Goal: Task Accomplishment & Management: Manage account settings

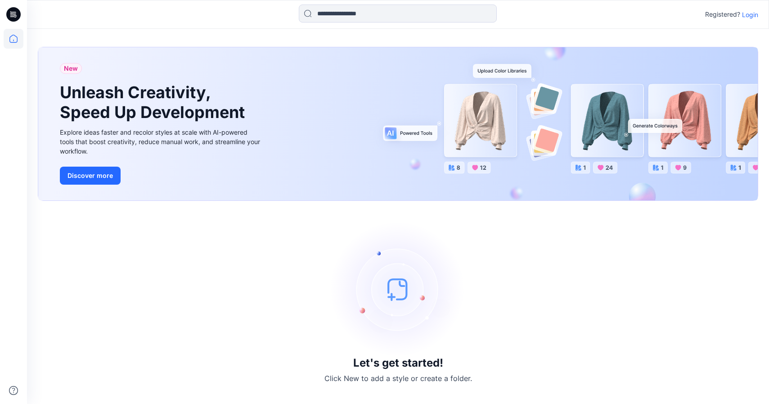
click at [751, 10] on p "Login" at bounding box center [750, 14] width 16 height 9
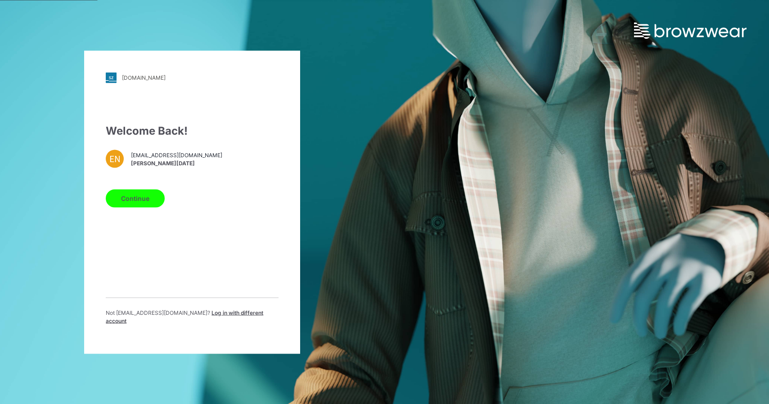
click at [113, 204] on button "Continue" at bounding box center [135, 198] width 59 height 18
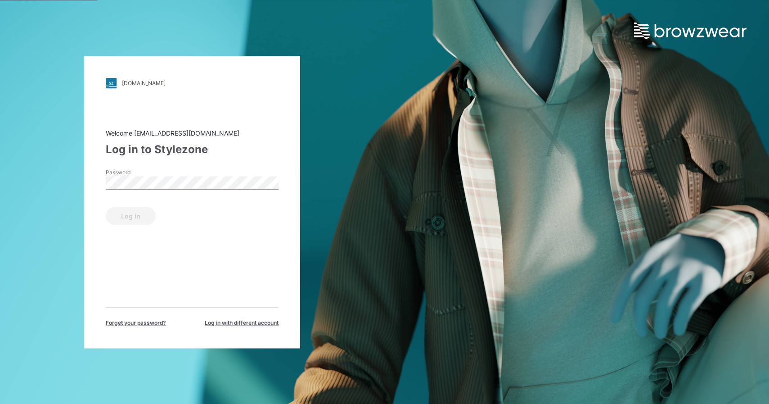
click at [146, 173] on label "Password" at bounding box center [137, 172] width 63 height 8
click at [143, 208] on button "Log in" at bounding box center [131, 216] width 50 height 18
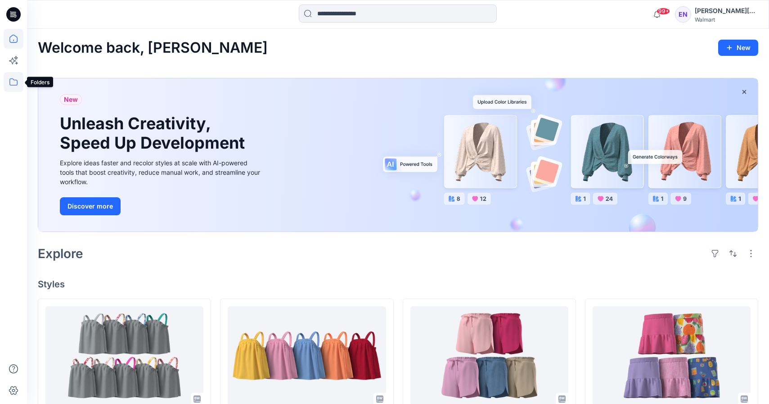
click at [12, 87] on icon at bounding box center [14, 82] width 20 height 20
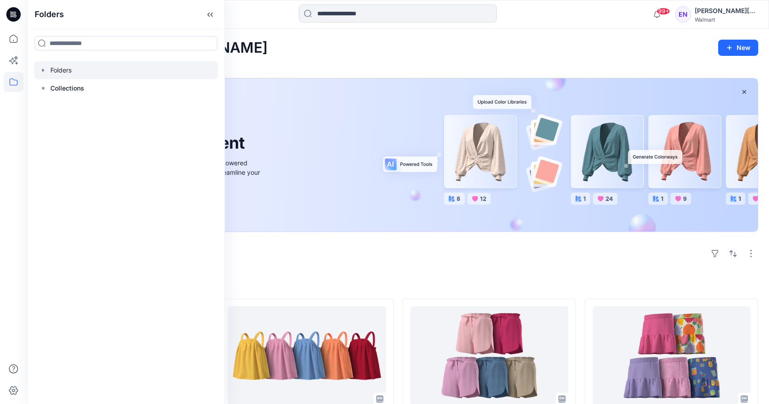
click at [83, 73] on div at bounding box center [126, 70] width 184 height 18
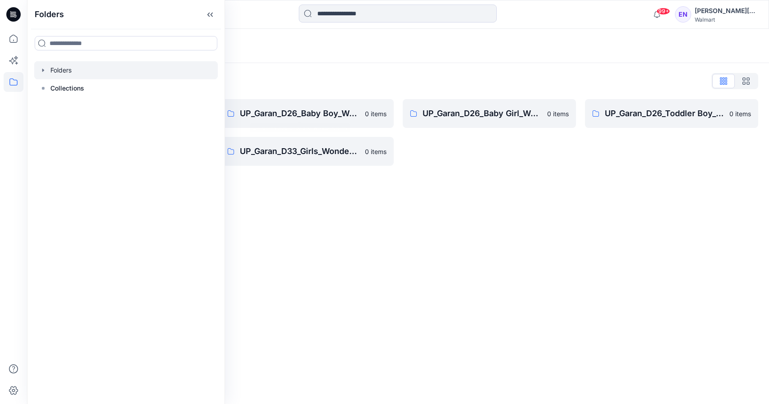
click at [268, 81] on div "Folders List" at bounding box center [398, 81] width 720 height 14
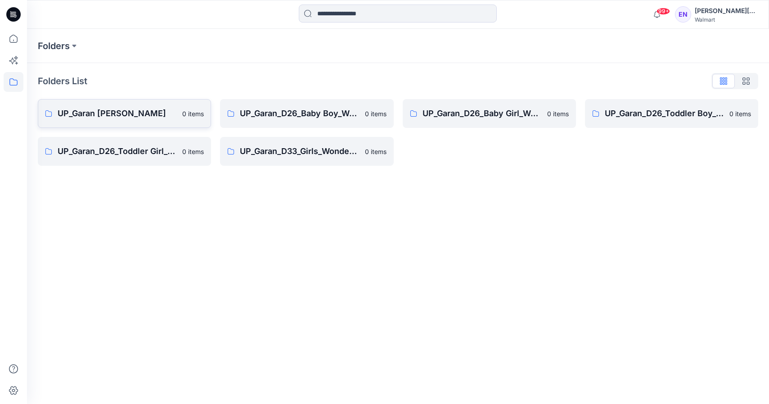
click at [186, 101] on link "UP_Garan Littles 0 items" at bounding box center [124, 113] width 173 height 29
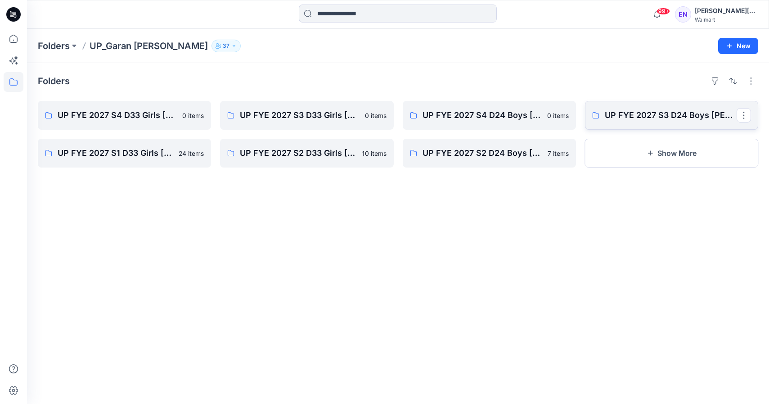
click at [600, 121] on link "UP FYE 2027 S3 D24 Boys Littles" at bounding box center [671, 115] width 173 height 29
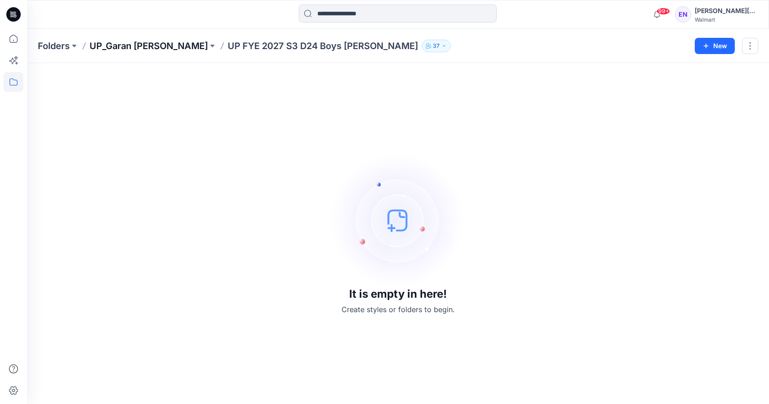
click at [153, 40] on p "UP_Garan [PERSON_NAME]" at bounding box center [149, 46] width 118 height 13
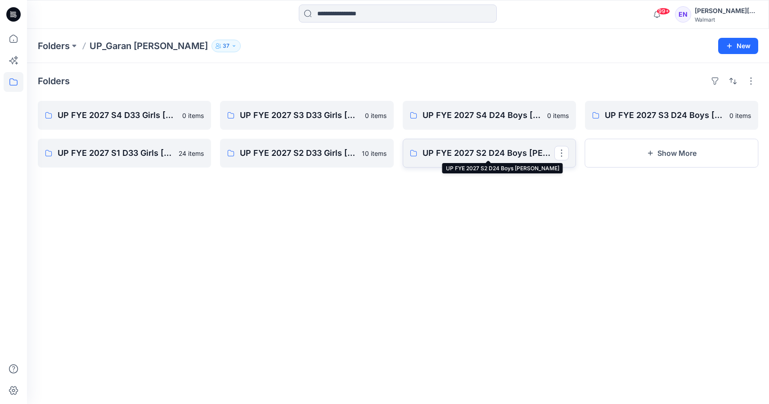
click at [535, 153] on p "UP FYE 2027 S2 D24 Boys [PERSON_NAME]" at bounding box center [489, 153] width 132 height 13
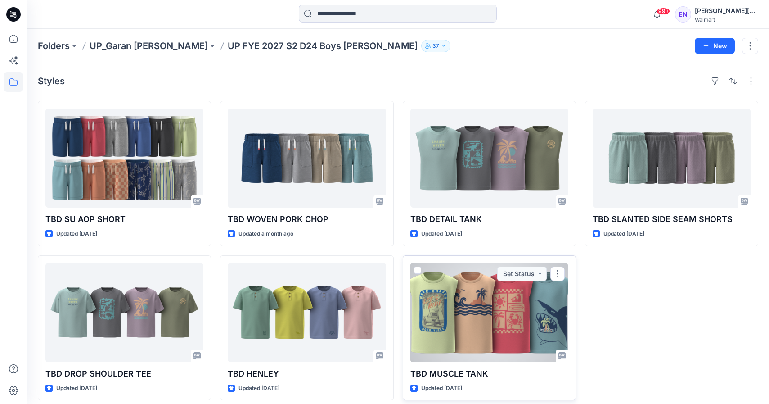
click at [503, 333] on div at bounding box center [489, 312] width 158 height 99
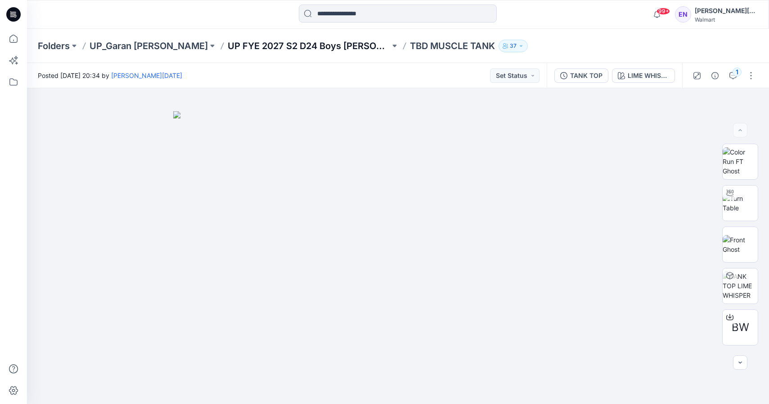
click at [275, 42] on p "UP FYE 2027 S2 D24 Boys [PERSON_NAME]" at bounding box center [309, 46] width 162 height 13
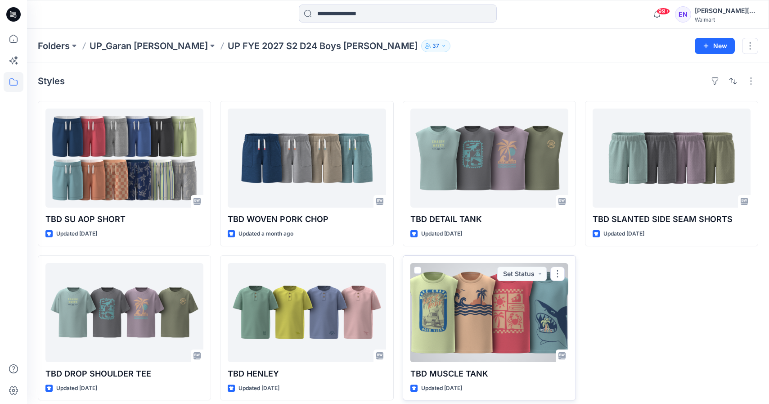
scroll to position [7, 0]
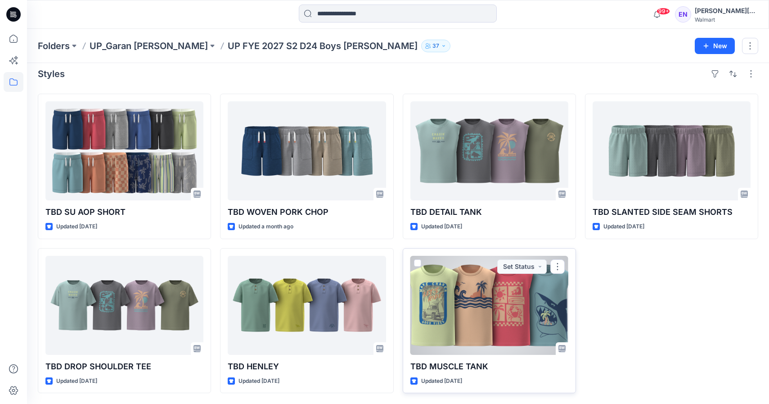
click at [533, 299] on div at bounding box center [489, 305] width 158 height 99
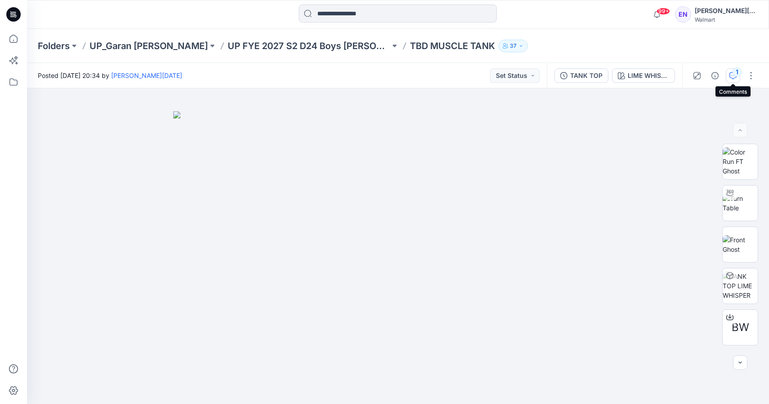
click at [726, 70] on button "1" at bounding box center [733, 75] width 14 height 14
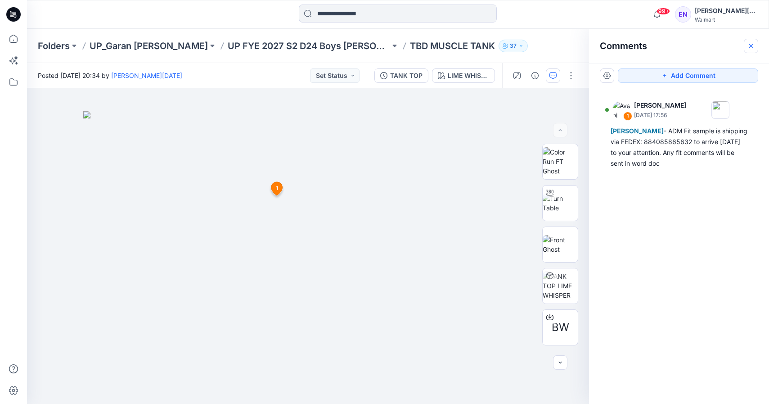
click at [750, 46] on icon "button" at bounding box center [751, 46] width 4 height 4
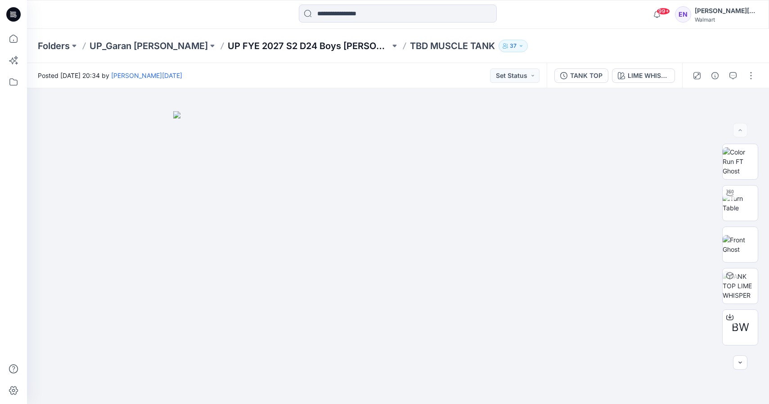
click at [282, 46] on p "UP FYE 2027 S2 D24 Boys [PERSON_NAME]" at bounding box center [309, 46] width 162 height 13
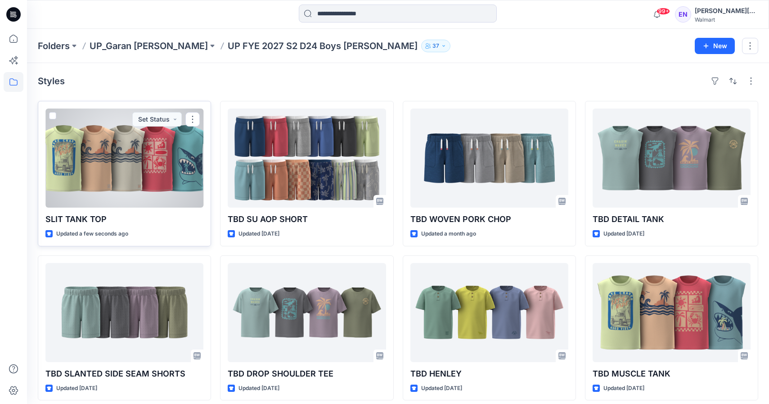
click at [177, 162] on div at bounding box center [124, 157] width 158 height 99
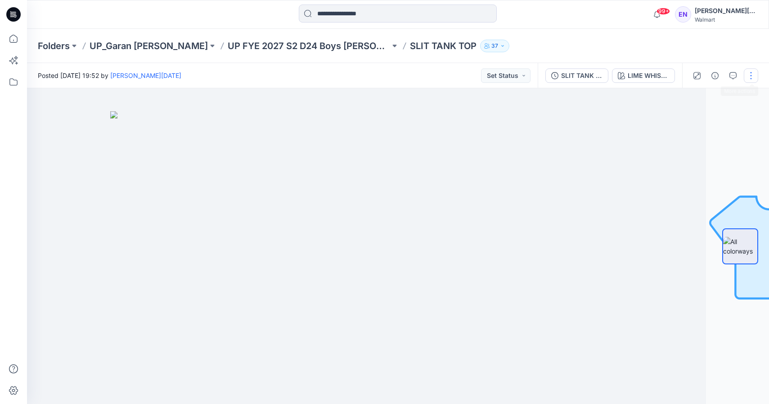
click at [753, 70] on button "button" at bounding box center [751, 75] width 14 height 14
click at [700, 117] on button "Edit" at bounding box center [713, 121] width 83 height 17
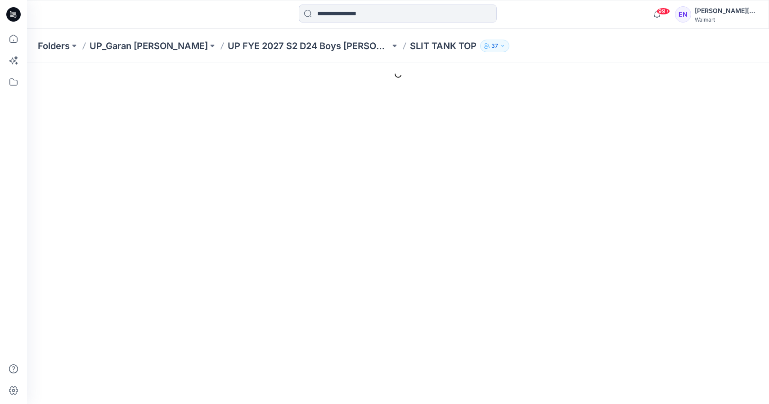
type input "**********"
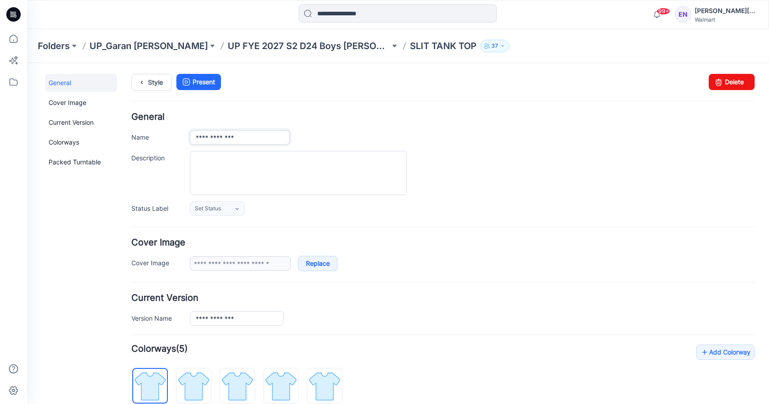
click at [197, 135] on input "**********" at bounding box center [240, 137] width 100 height 14
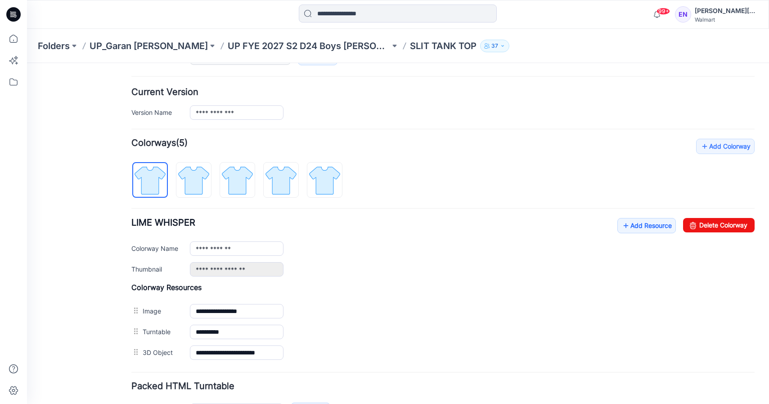
scroll to position [208, 0]
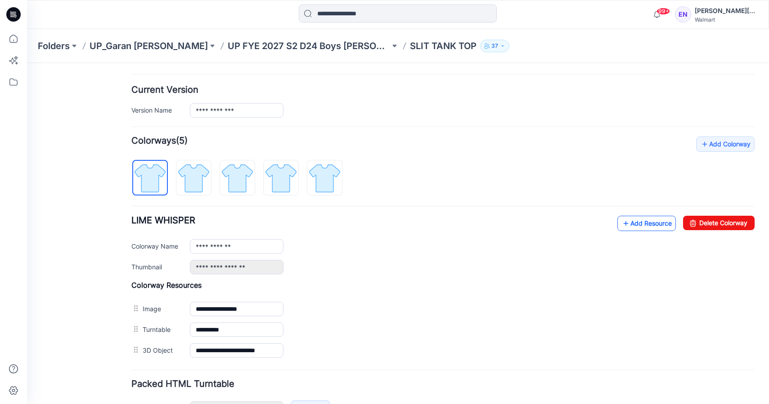
click at [663, 224] on link "Add Resource" at bounding box center [646, 223] width 59 height 15
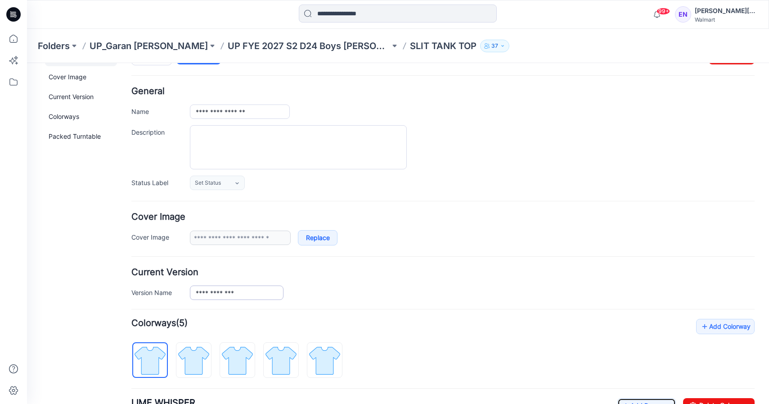
scroll to position [0, 0]
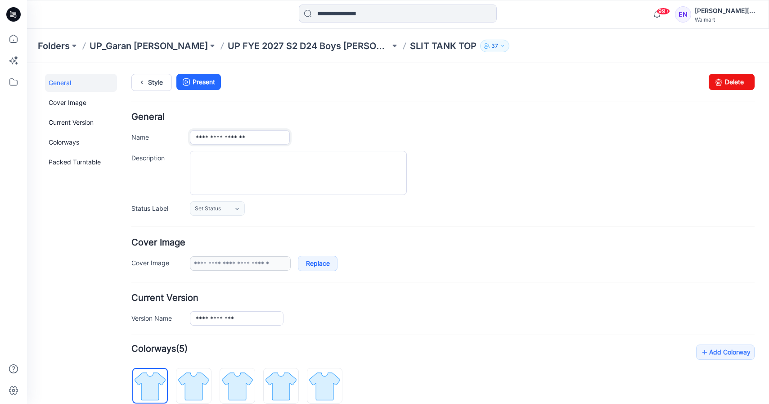
drag, startPoint x: 225, startPoint y: 138, endPoint x: 211, endPoint y: 136, distance: 13.6
click at [211, 137] on input "**********" at bounding box center [240, 137] width 100 height 14
type input "**********"
click at [342, 135] on div "**********" at bounding box center [472, 137] width 565 height 14
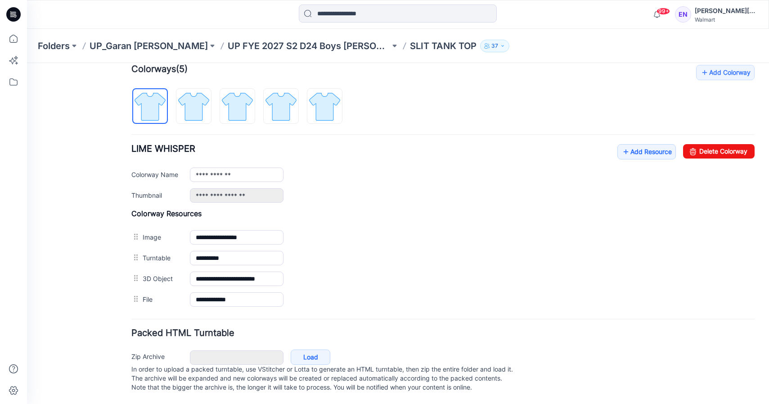
scroll to position [289, 0]
click at [627, 144] on icon at bounding box center [625, 151] width 9 height 14
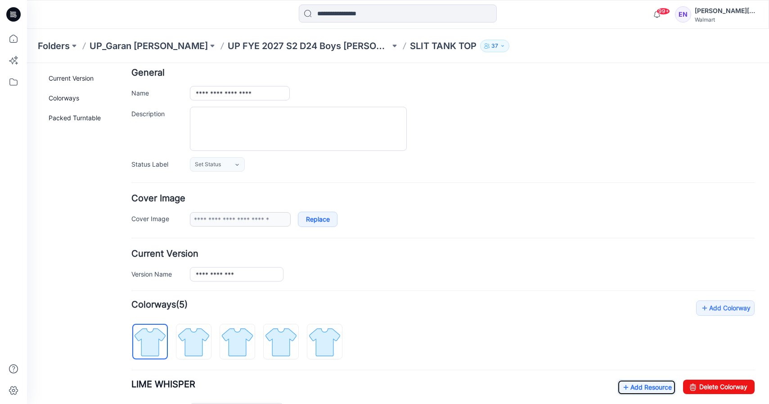
scroll to position [0, 0]
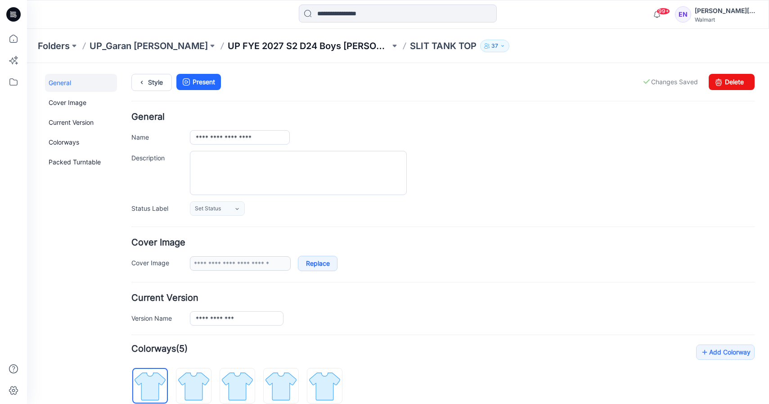
click at [287, 45] on p "UP FYE 2027 S2 D24 Boys [PERSON_NAME]" at bounding box center [309, 46] width 162 height 13
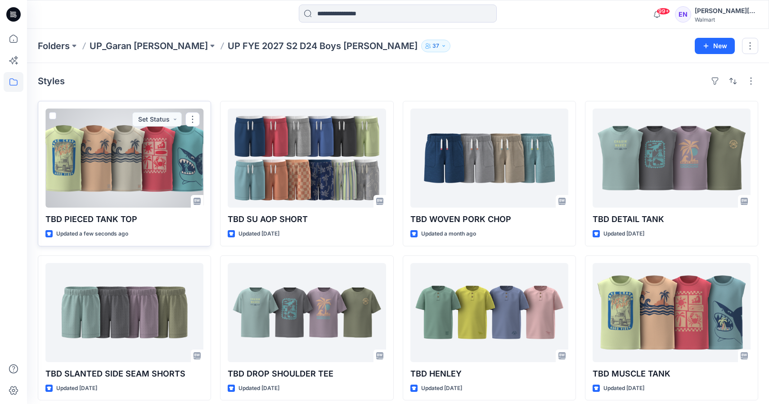
click at [167, 160] on div at bounding box center [124, 157] width 158 height 99
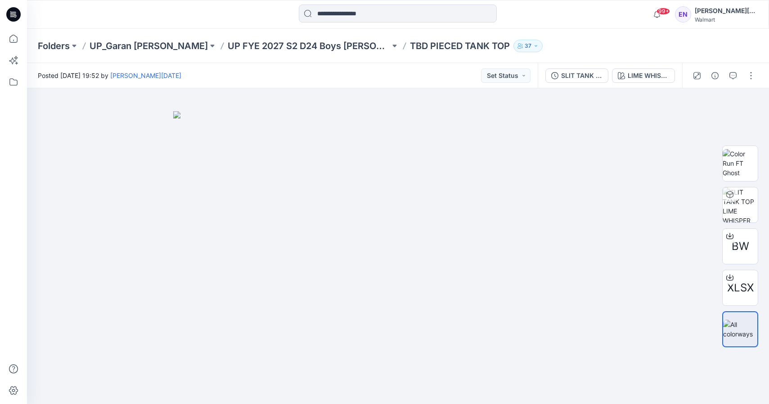
click at [576, 45] on div "Folders UP_Garan Littles UP FYE 2027 S2 D24 Boys Littles TBD PIECED TANK TOP 37" at bounding box center [363, 46] width 650 height 13
click at [290, 48] on p "UP FYE 2027 S2 D24 Boys [PERSON_NAME]" at bounding box center [309, 46] width 162 height 13
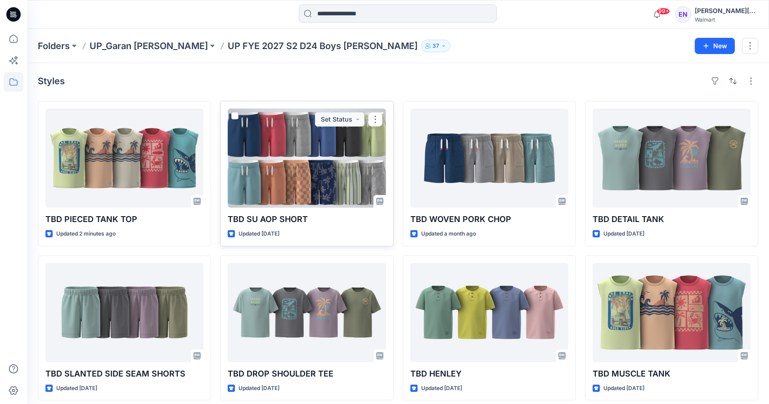
scroll to position [7, 0]
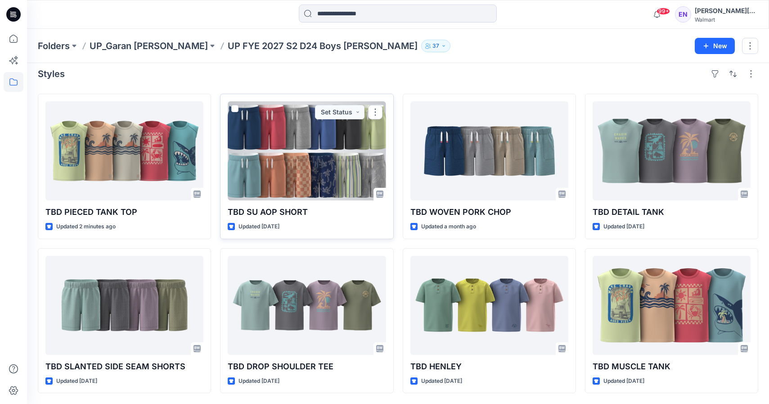
click at [319, 170] on div at bounding box center [307, 150] width 158 height 99
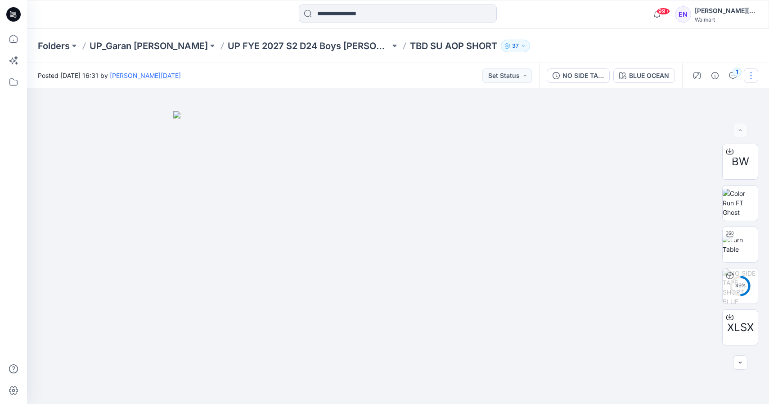
click at [752, 76] on button "button" at bounding box center [751, 75] width 14 height 14
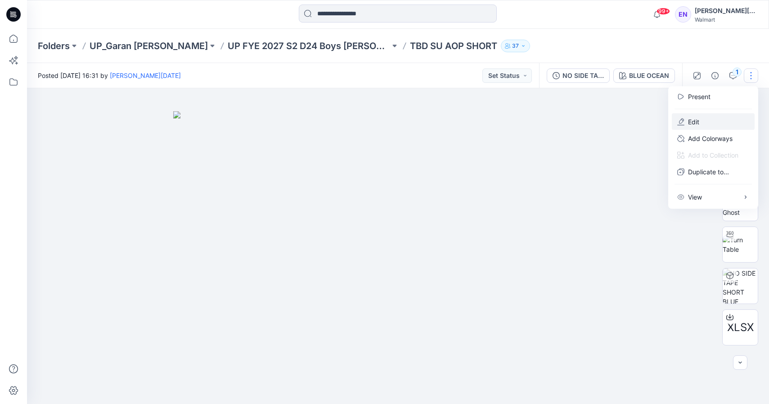
click at [729, 126] on button "Edit" at bounding box center [713, 121] width 83 height 17
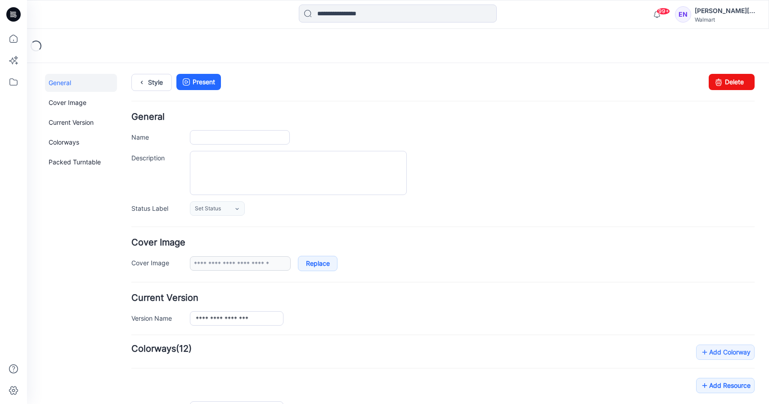
type input "**********"
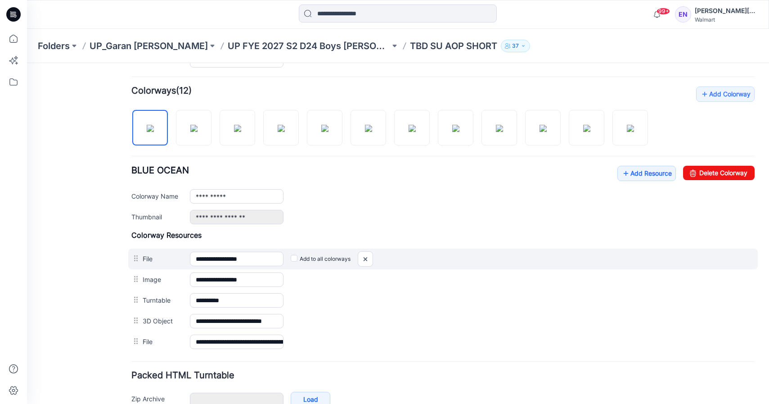
scroll to position [248, 0]
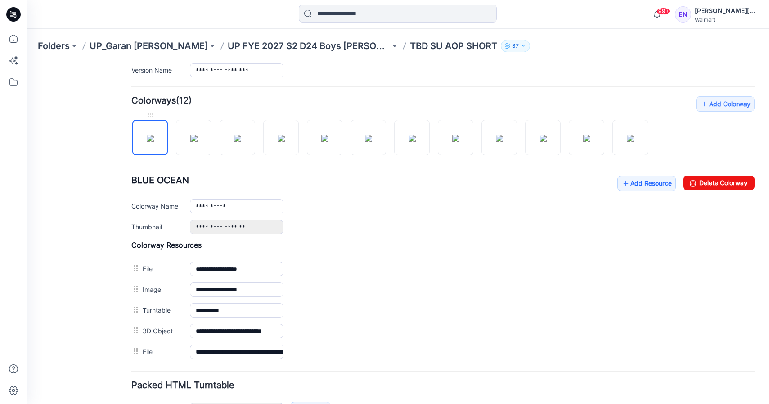
click at [154, 135] on img at bounding box center [150, 138] width 7 height 7
click at [719, 187] on link "Delete Colorway" at bounding box center [719, 183] width 72 height 14
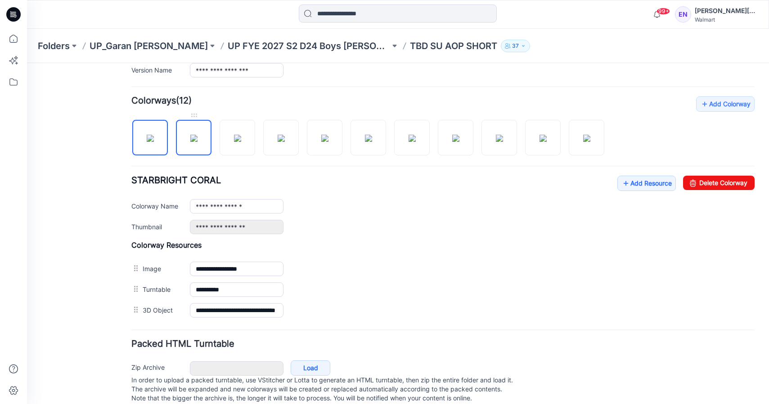
click at [197, 142] on img at bounding box center [193, 138] width 7 height 7
click at [692, 180] on icon at bounding box center [693, 183] width 13 height 14
click at [735, 184] on link "Delete Colorway" at bounding box center [719, 183] width 72 height 14
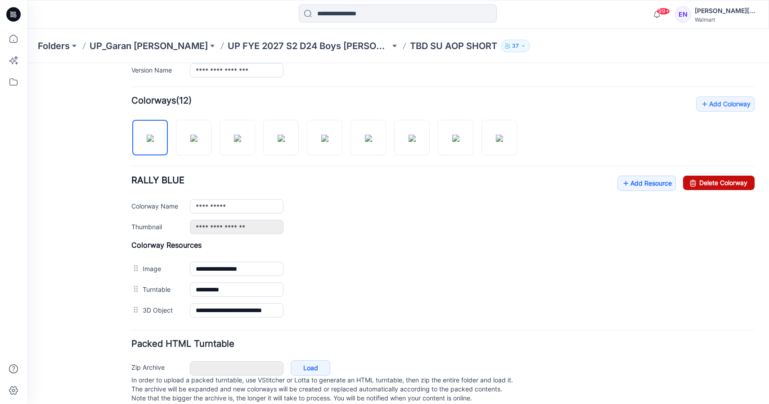
click at [705, 184] on link "Delete Colorway" at bounding box center [719, 183] width 72 height 14
click at [683, 180] on link "Delete Colorway" at bounding box center [719, 183] width 72 height 14
click at [688, 182] on icon at bounding box center [693, 183] width 13 height 14
click at [698, 178] on icon at bounding box center [693, 183] width 13 height 14
click at [702, 175] on div "**********" at bounding box center [442, 208] width 623 height 224
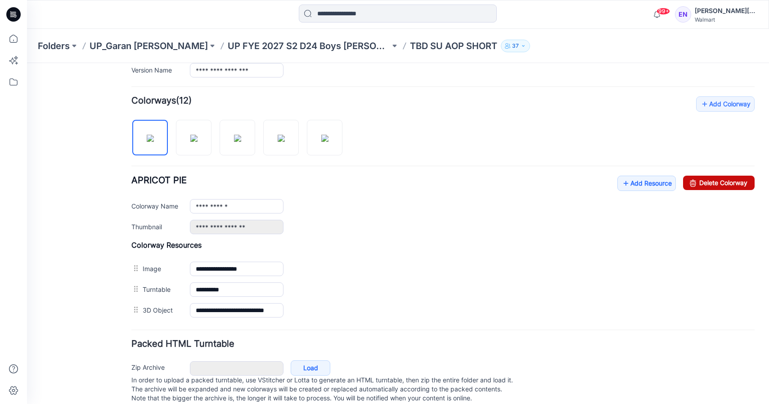
click at [702, 184] on link "Delete Colorway" at bounding box center [719, 183] width 72 height 14
type input "**********"
click at [344, 133] on div "**********" at bounding box center [442, 208] width 623 height 224
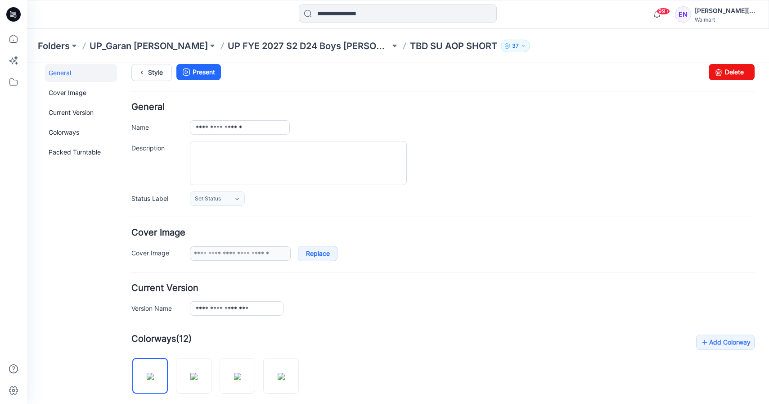
scroll to position [0, 0]
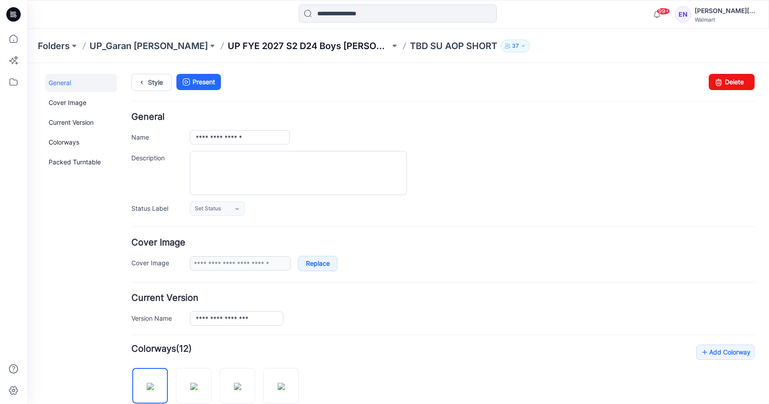
click at [304, 46] on p "UP FYE 2027 S2 D24 Boys [PERSON_NAME]" at bounding box center [309, 46] width 162 height 13
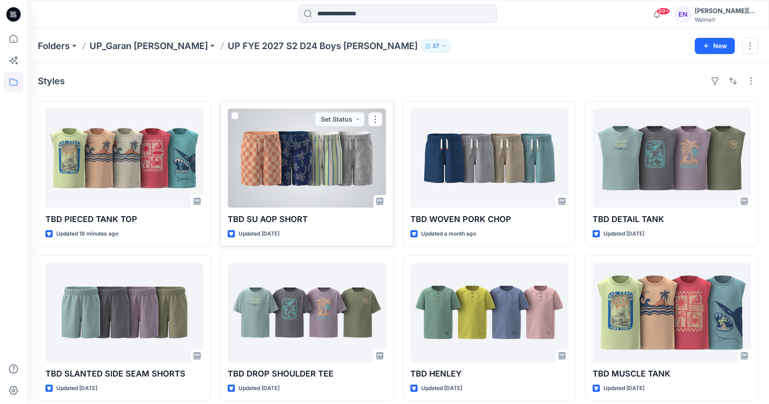
click at [305, 150] on div at bounding box center [307, 157] width 158 height 99
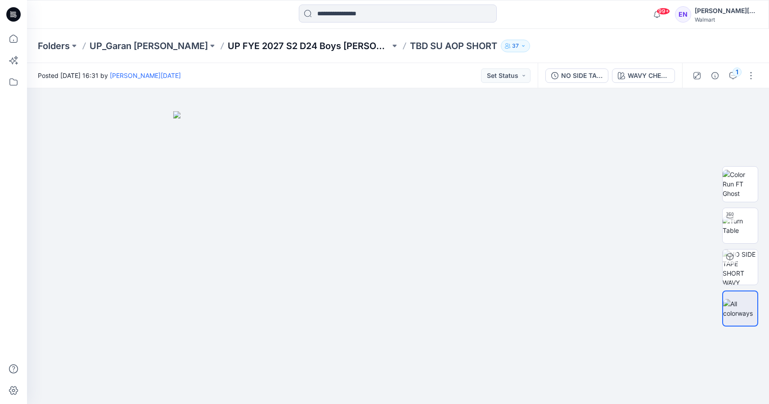
click at [265, 45] on p "UP FYE 2027 S2 D24 Boys [PERSON_NAME]" at bounding box center [309, 46] width 162 height 13
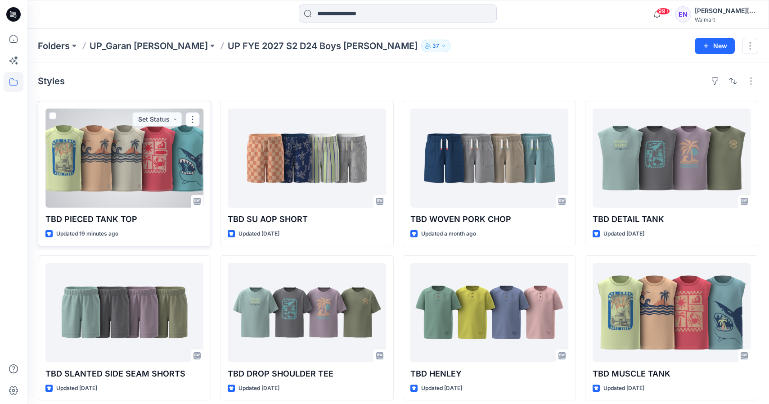
click at [173, 150] on div at bounding box center [124, 157] width 158 height 99
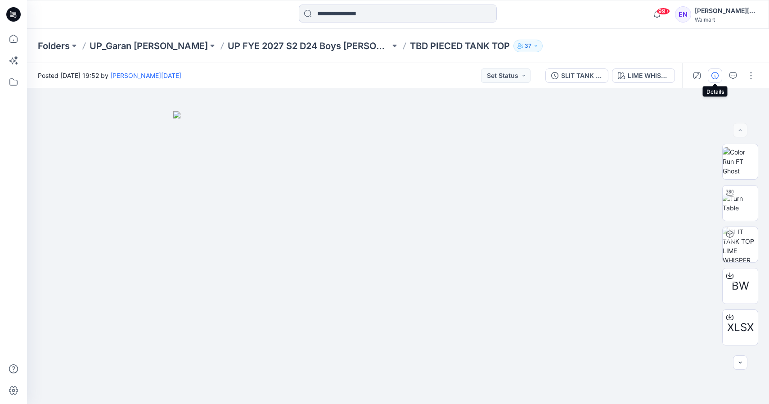
click at [718, 81] on button "button" at bounding box center [715, 75] width 14 height 14
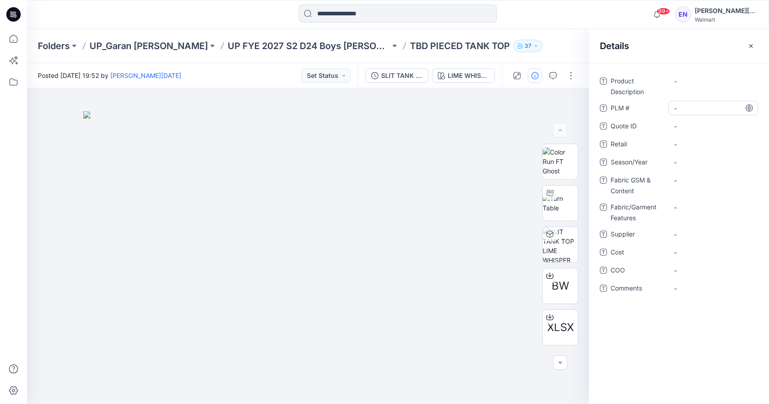
click at [695, 107] on \ "-" at bounding box center [713, 108] width 78 height 9
type textarea "***"
click at [695, 77] on Description "-" at bounding box center [713, 81] width 78 height 9
type textarea "**********"
click at [691, 164] on span "-" at bounding box center [713, 162] width 78 height 9
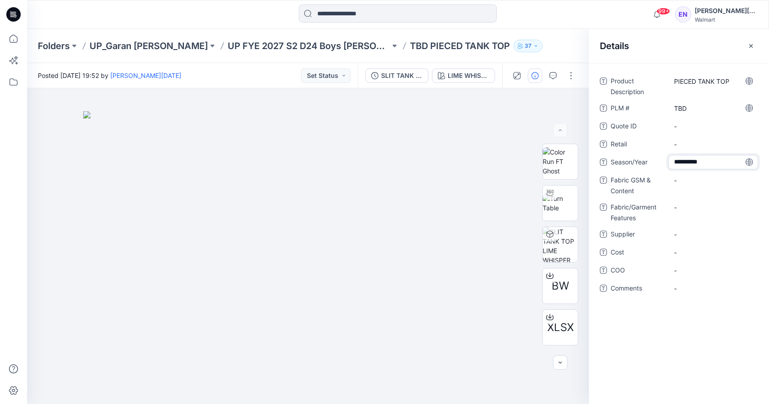
type textarea "**********"
click at [687, 234] on span "-" at bounding box center [713, 234] width 78 height 9
type textarea "*"
type textarea "*****"
click at [720, 189] on div "-" at bounding box center [713, 184] width 90 height 23
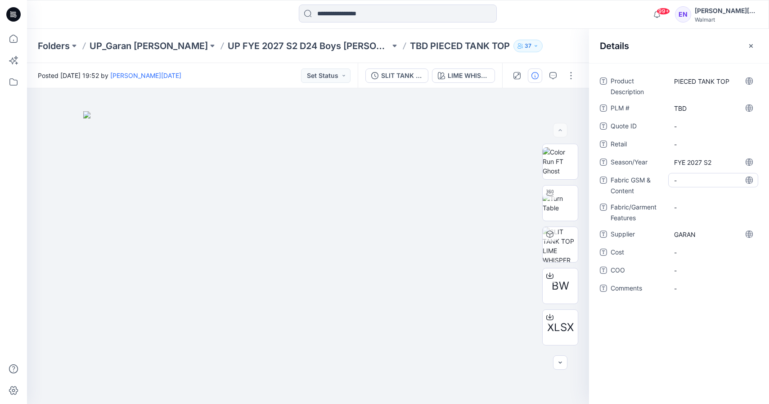
click at [702, 176] on Content "-" at bounding box center [713, 180] width 78 height 9
click at [699, 186] on div "-" at bounding box center [713, 180] width 90 height 14
type textarea "*"
type textarea "**********"
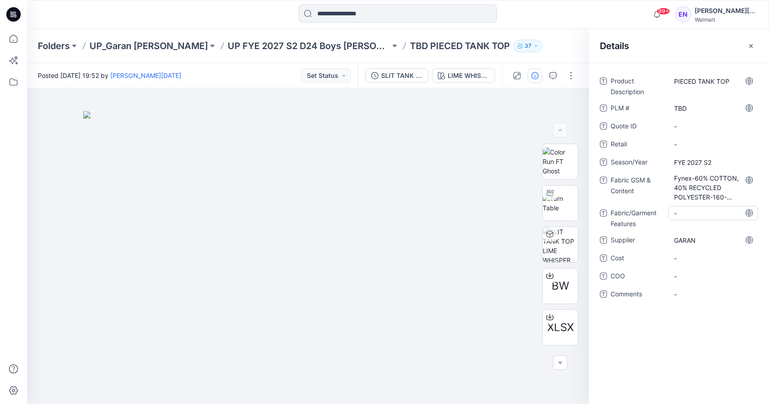
click at [694, 212] on div "-" at bounding box center [713, 213] width 90 height 14
click at [698, 171] on div "Product Description PIECED TANK TOP PLM # TBD Quote ID - Retail - Season/Year F…" at bounding box center [679, 193] width 158 height 238
click at [699, 186] on Content "Fynex-60% COTTON, 40% RECYCLED POLYESTER-160-GSM-KN-00286-JERSEY" at bounding box center [713, 187] width 78 height 28
click at [684, 134] on div "**********" at bounding box center [679, 192] width 158 height 237
click at [749, 45] on icon "button" at bounding box center [750, 45] width 7 height 7
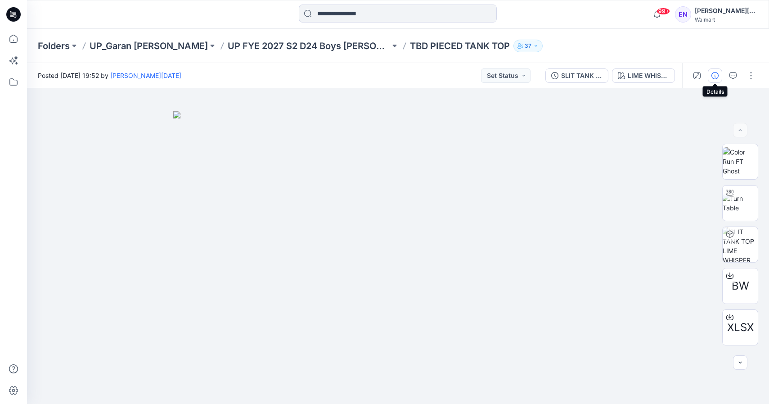
click at [711, 73] on icon "button" at bounding box center [714, 75] width 7 height 7
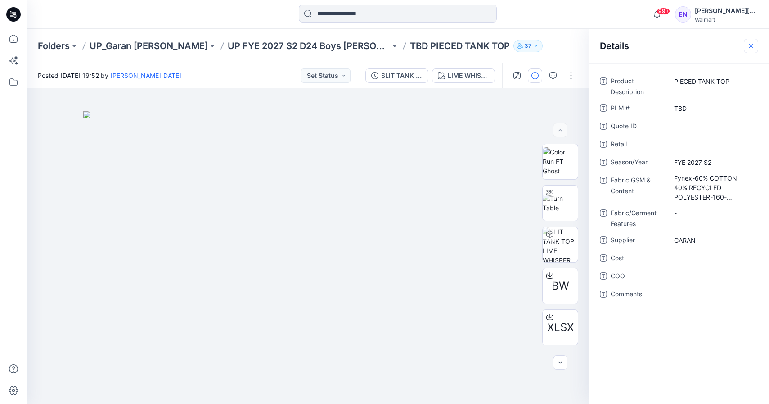
click at [750, 50] on button "button" at bounding box center [751, 46] width 14 height 14
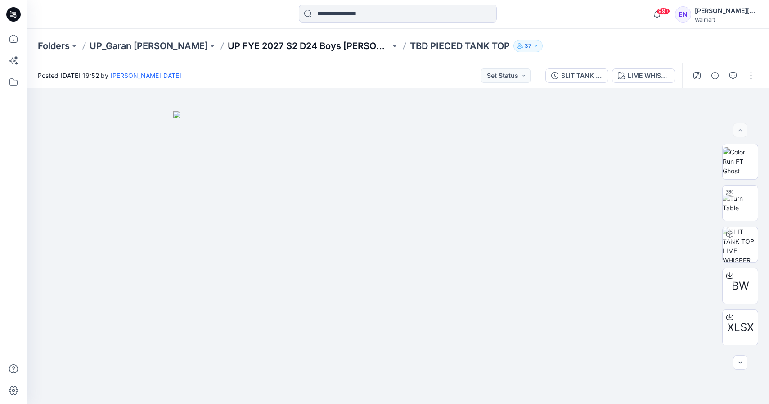
click at [297, 43] on p "UP FYE 2027 S2 D24 Boys [PERSON_NAME]" at bounding box center [309, 46] width 162 height 13
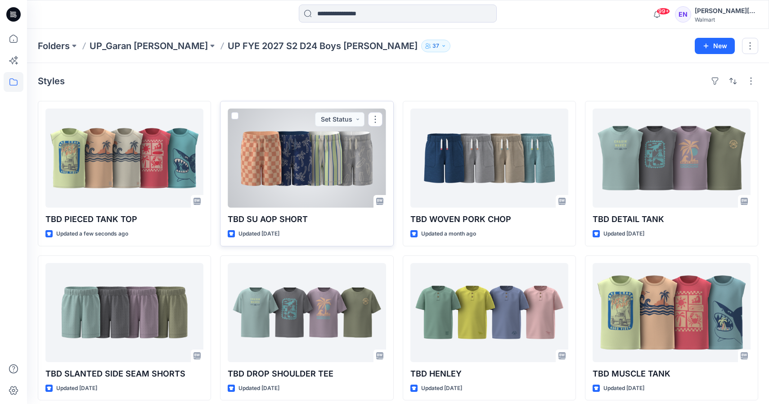
click at [337, 192] on div at bounding box center [307, 157] width 158 height 99
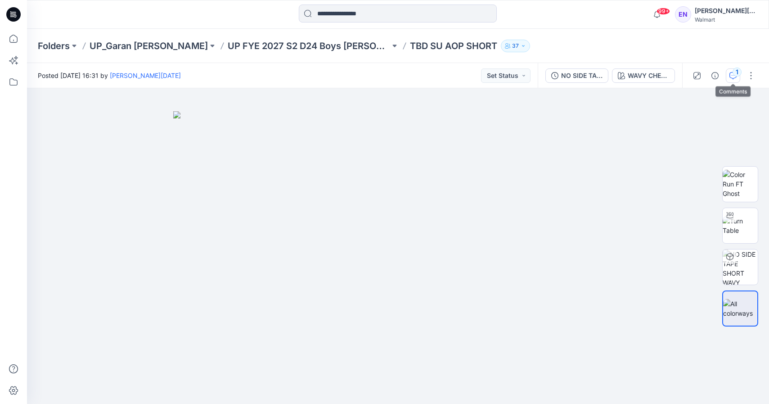
click at [735, 77] on icon "button" at bounding box center [732, 75] width 7 height 7
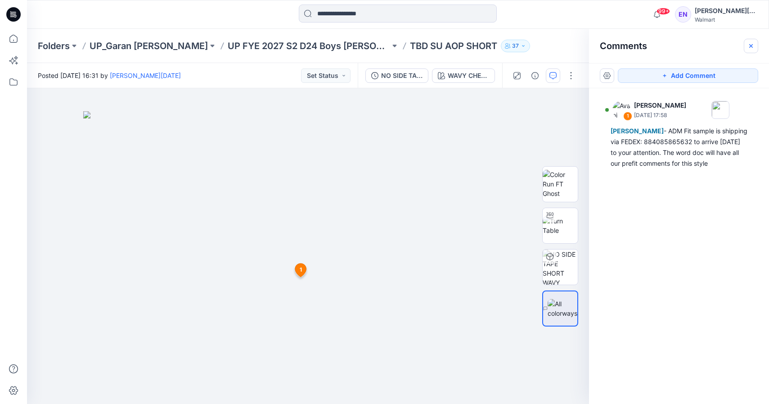
click at [746, 48] on button "button" at bounding box center [751, 46] width 14 height 14
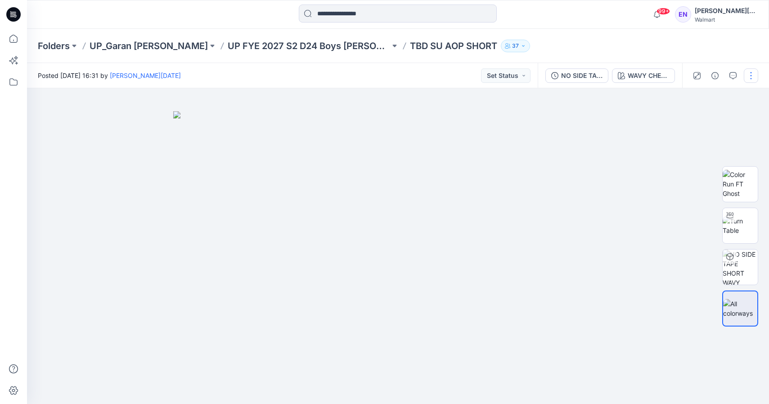
click at [755, 76] on button "button" at bounding box center [751, 75] width 14 height 14
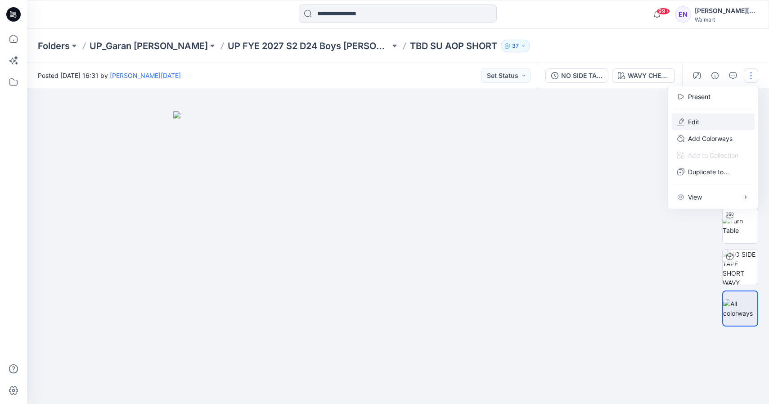
click at [720, 125] on button "Edit" at bounding box center [713, 121] width 83 height 17
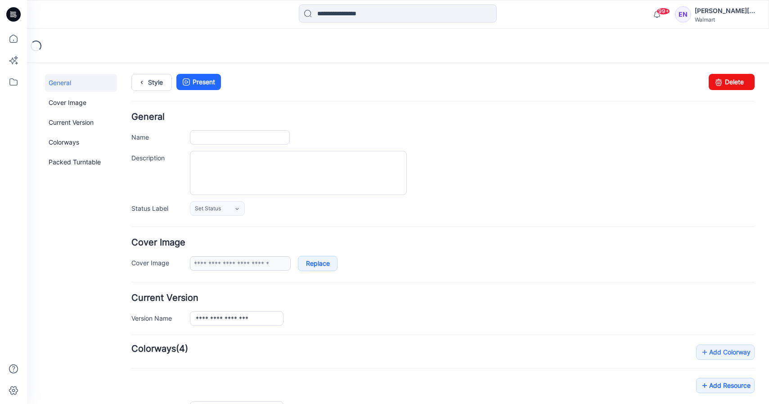
type input "**********"
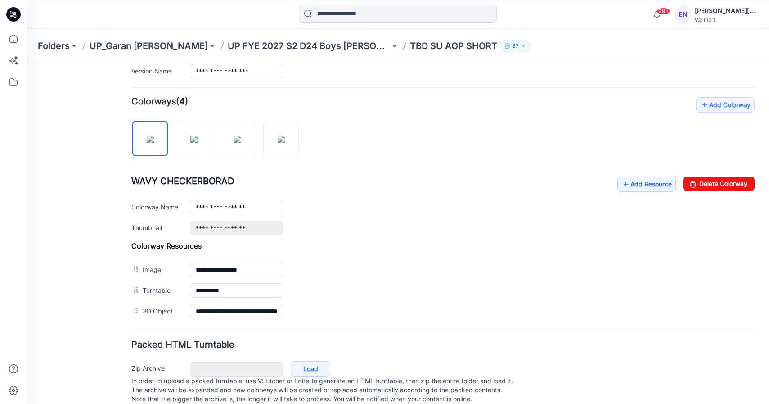
scroll to position [268, 0]
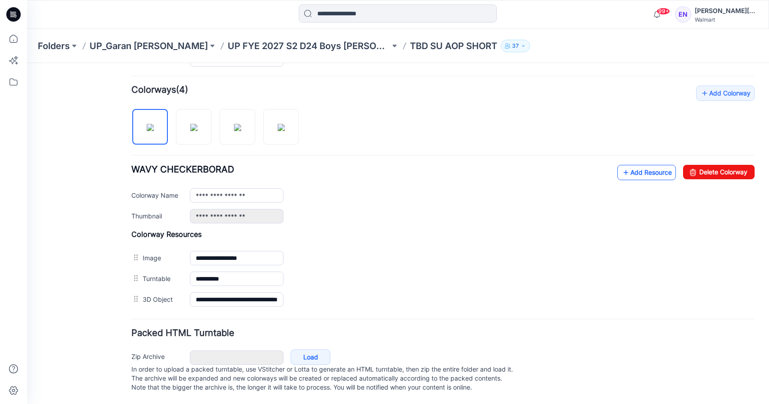
click at [640, 165] on link "Add Resource" at bounding box center [646, 172] width 59 height 15
